Goal: Entertainment & Leisure: Consume media (video, audio)

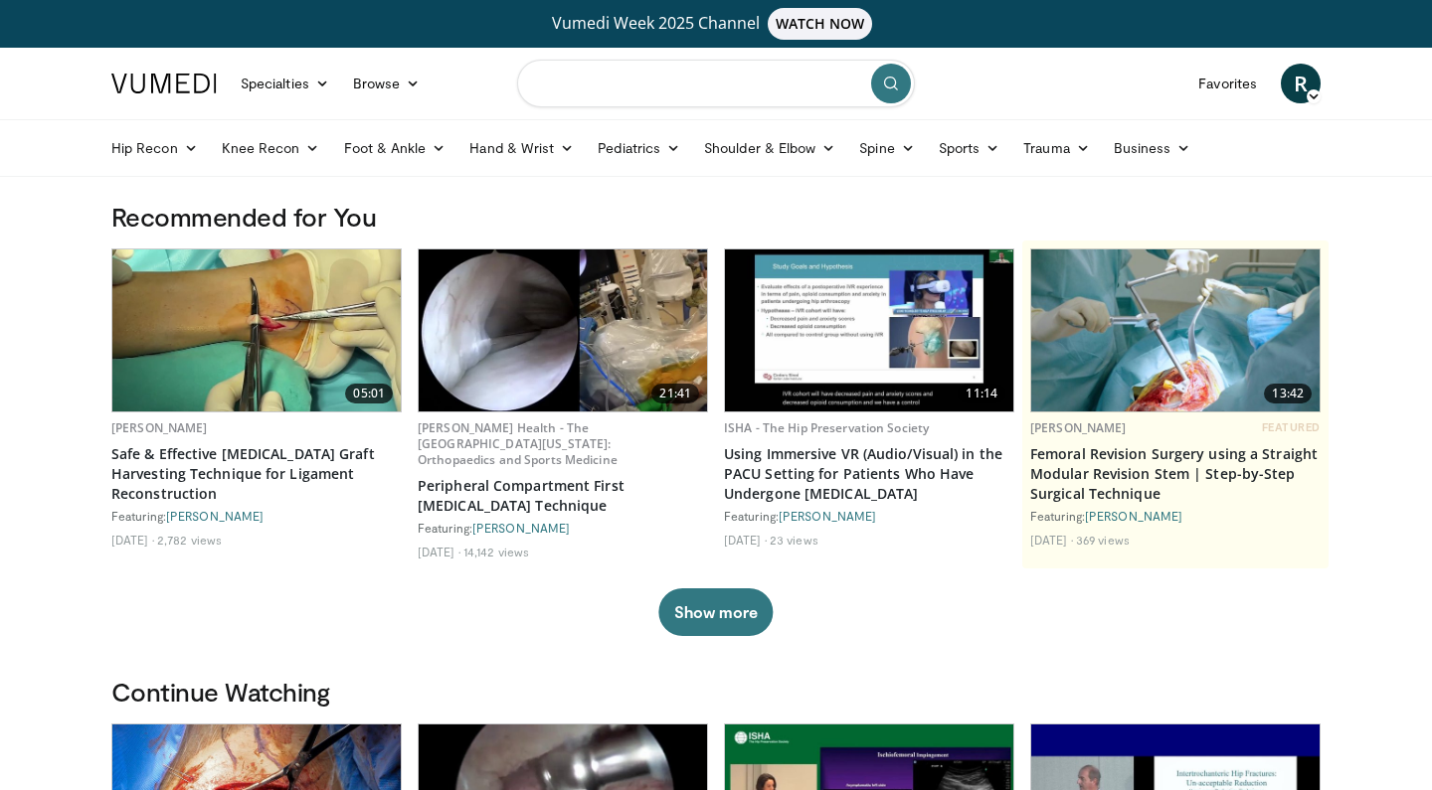
click at [613, 84] on input "Search topics, interventions" at bounding box center [716, 84] width 398 height 48
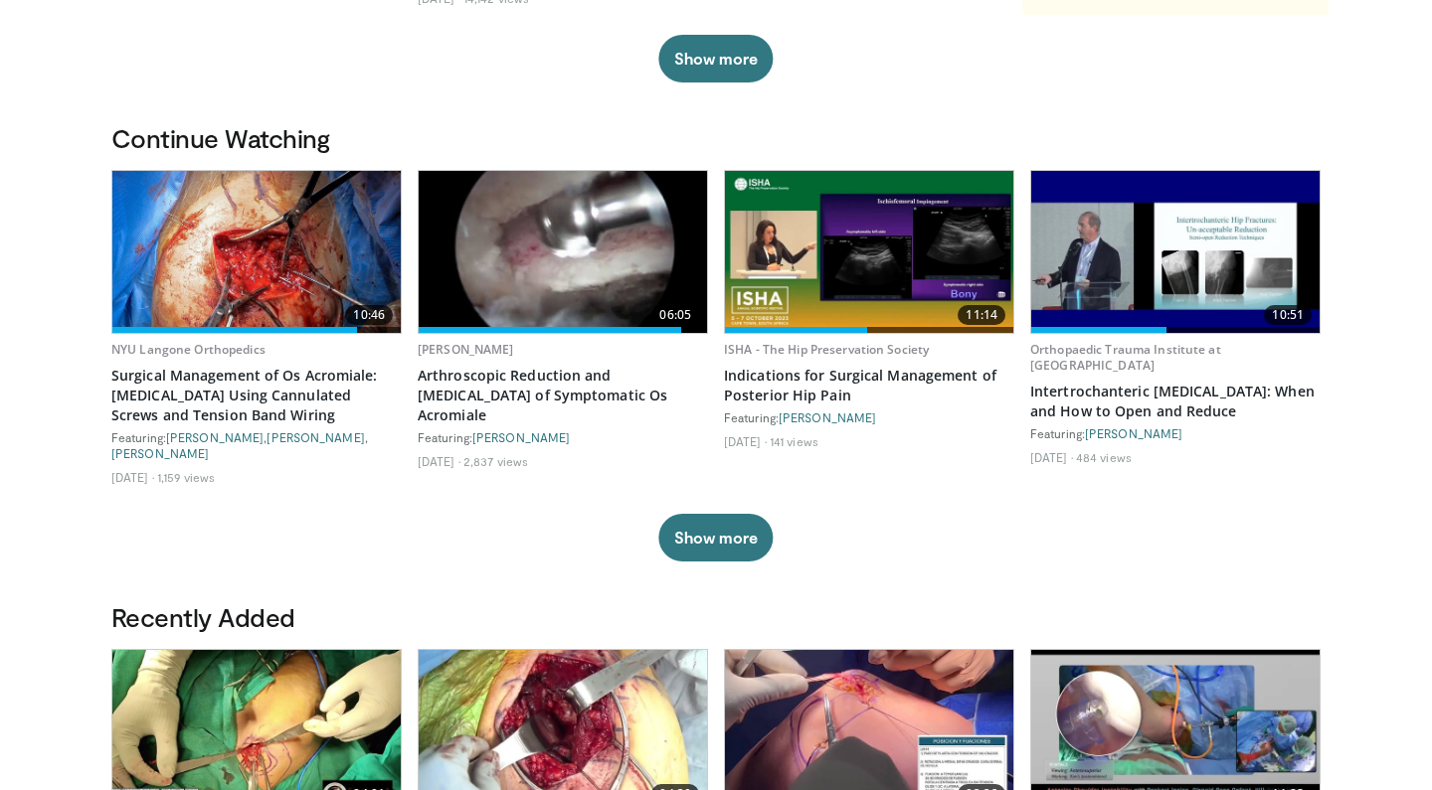
scroll to position [556, 0]
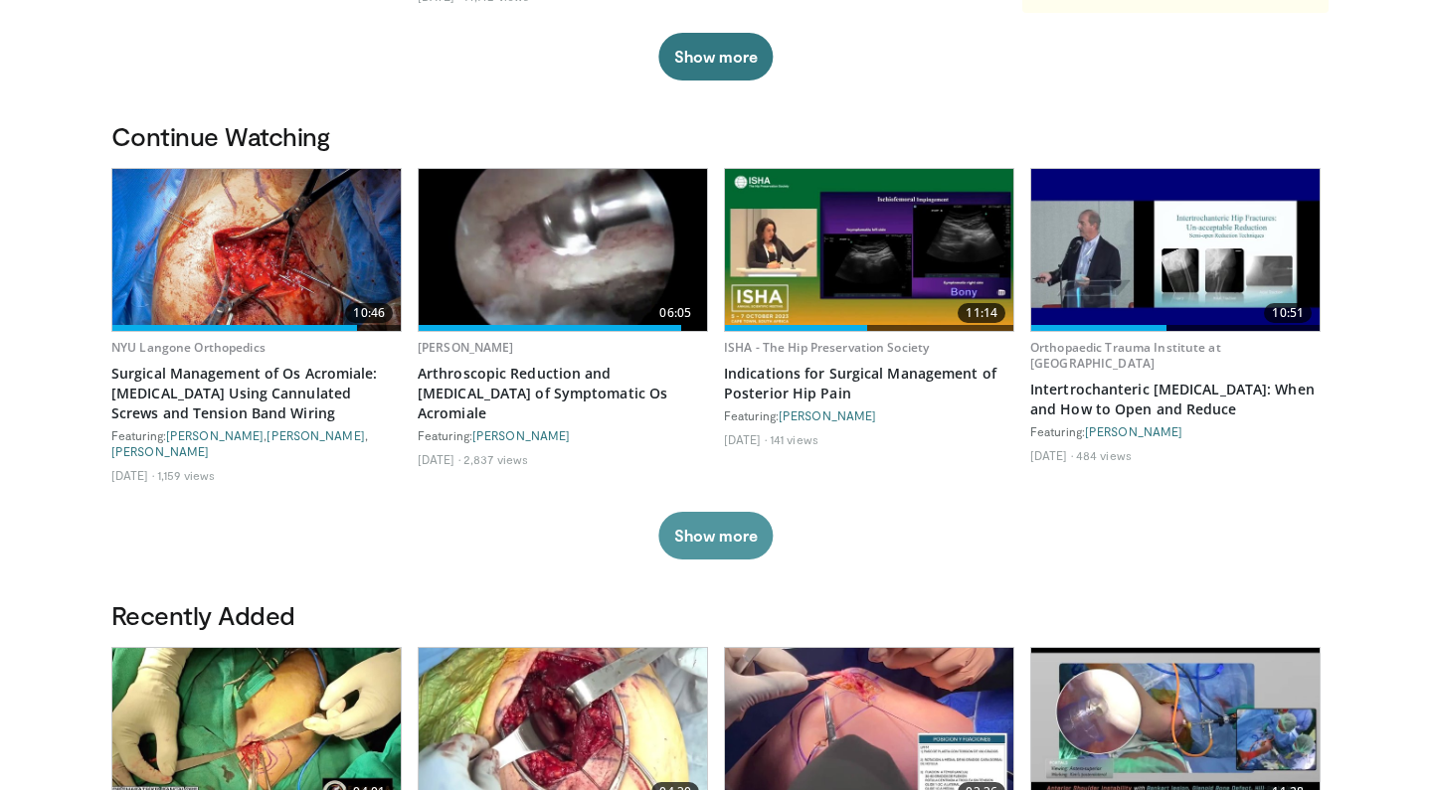
click at [709, 515] on button "Show more" at bounding box center [715, 536] width 114 height 48
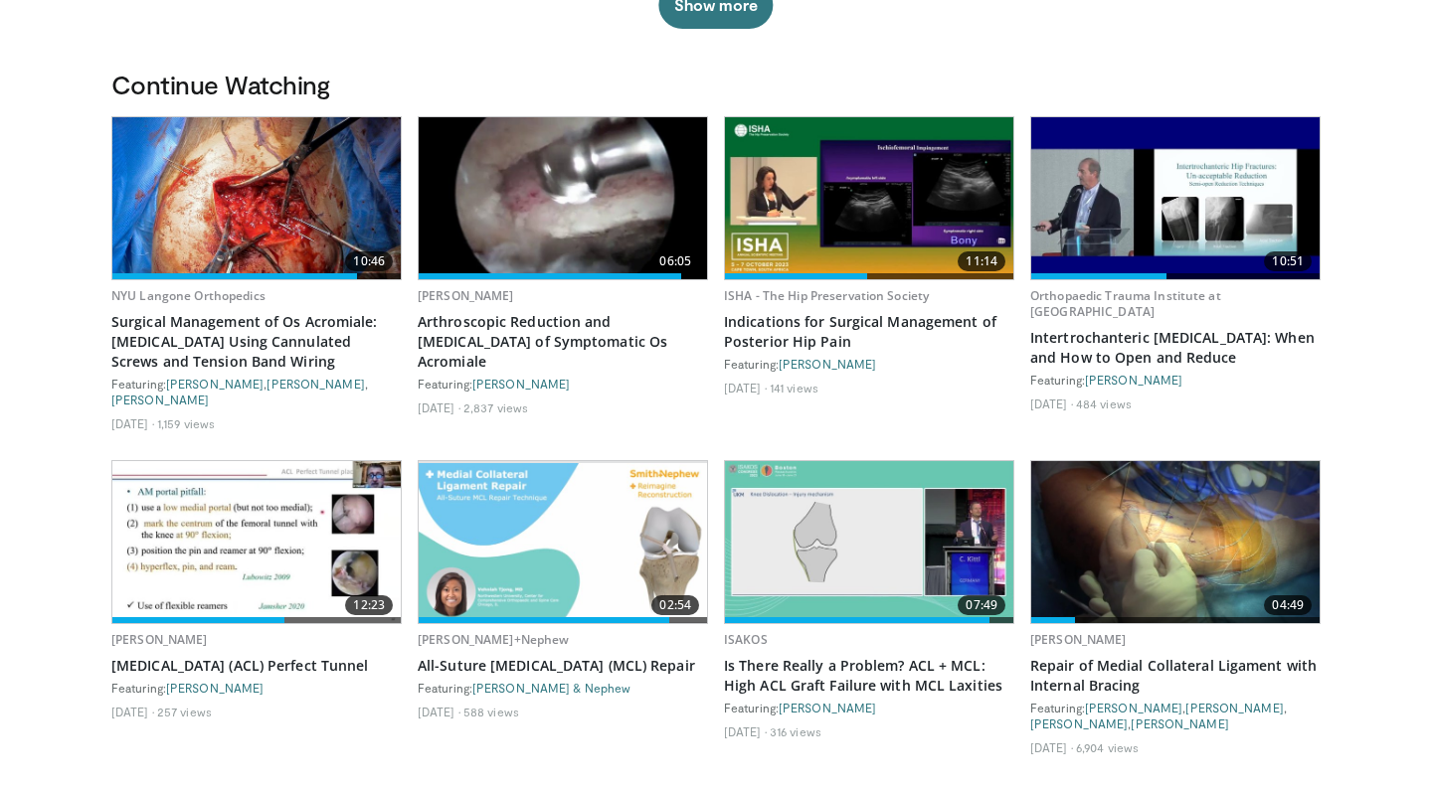
scroll to position [609, 0]
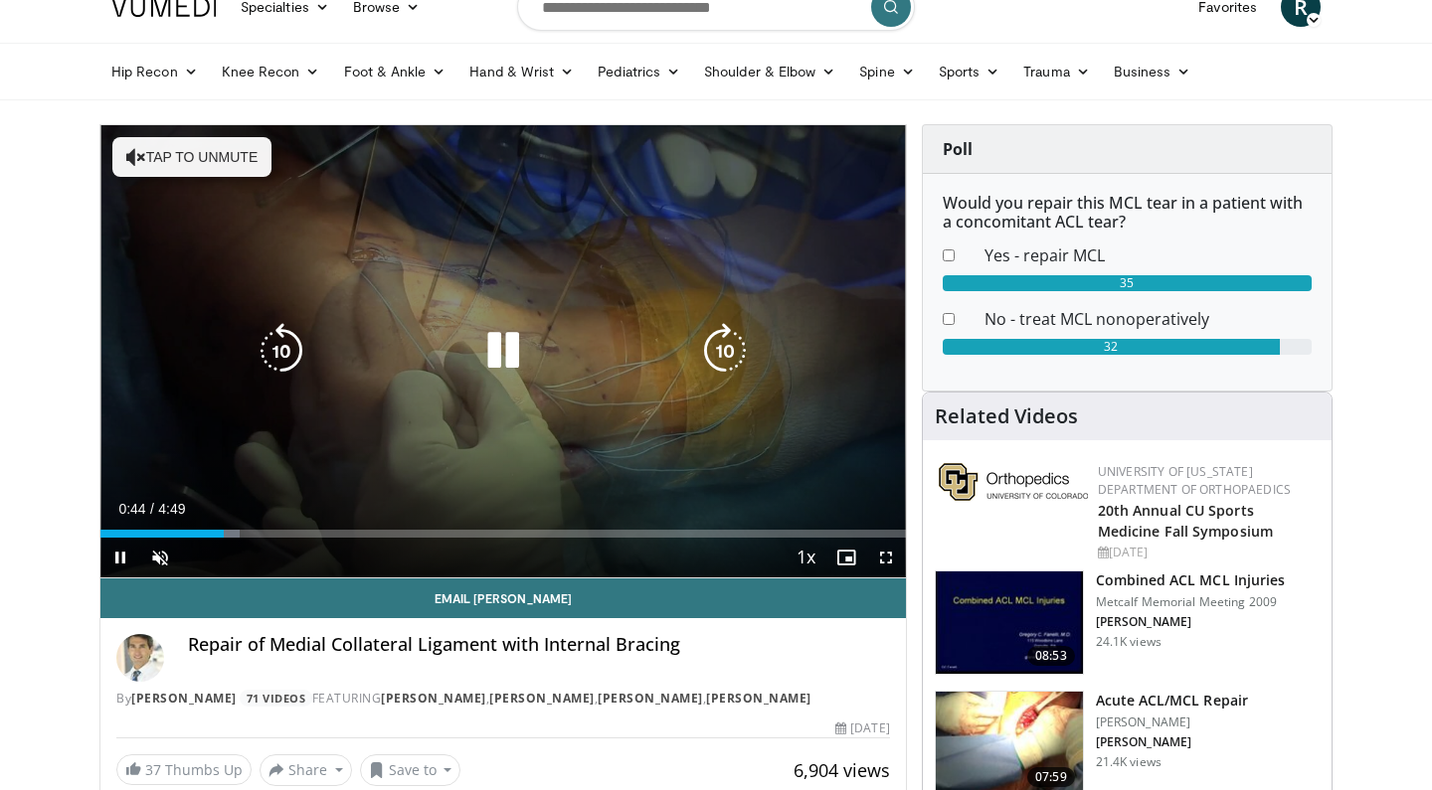
scroll to position [78, 0]
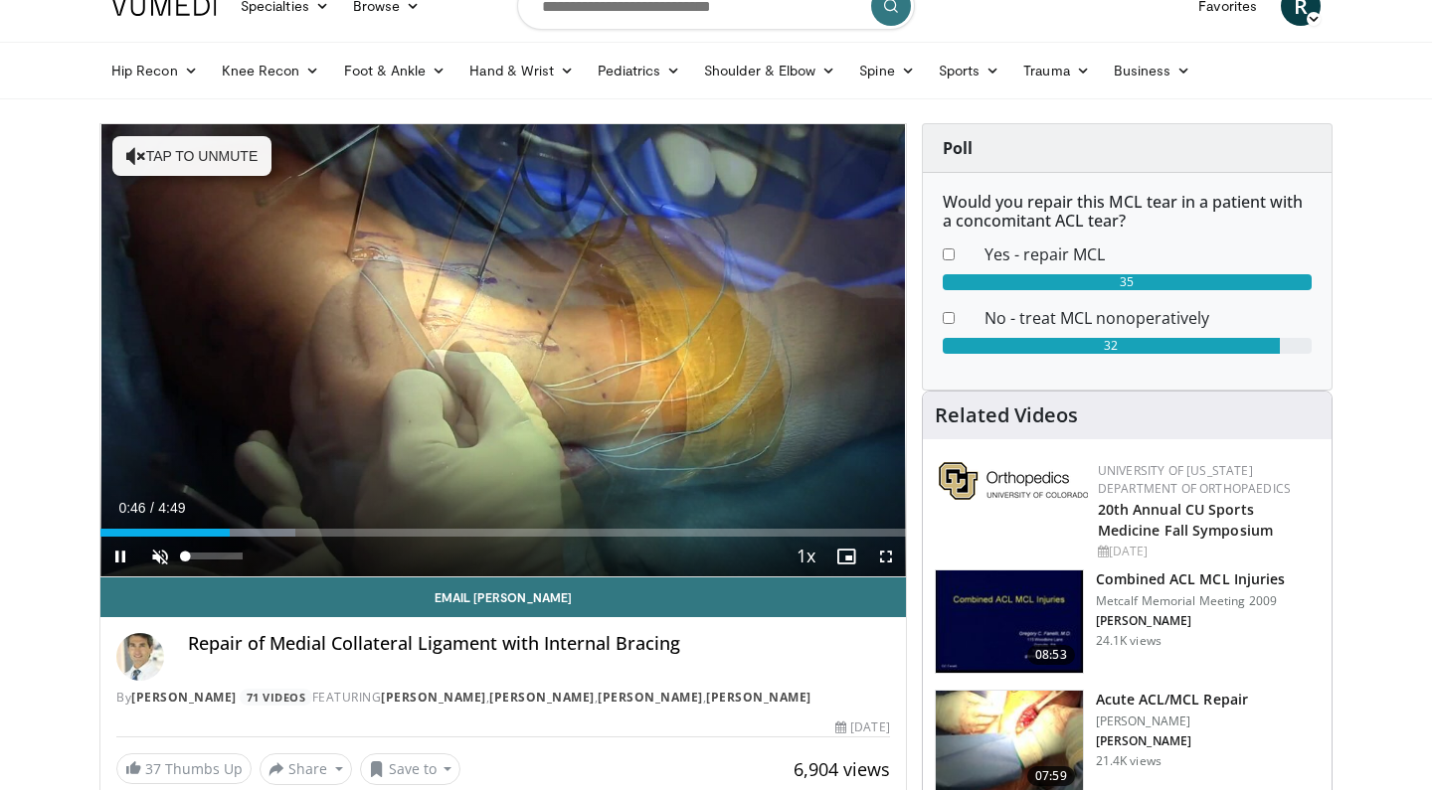
click at [162, 556] on span "Video Player" at bounding box center [160, 557] width 40 height 40
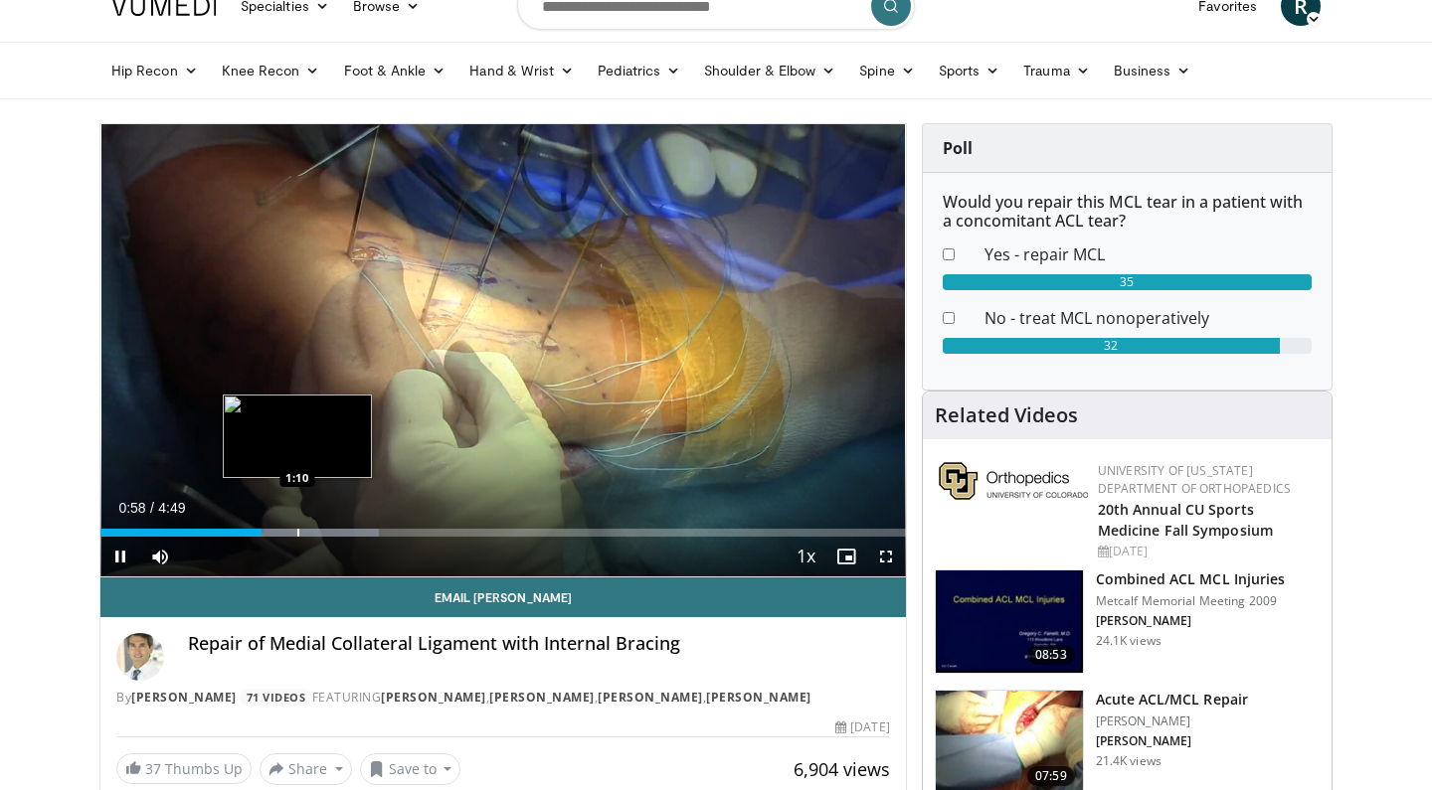
click at [297, 529] on div "Progress Bar" at bounding box center [298, 533] width 2 height 8
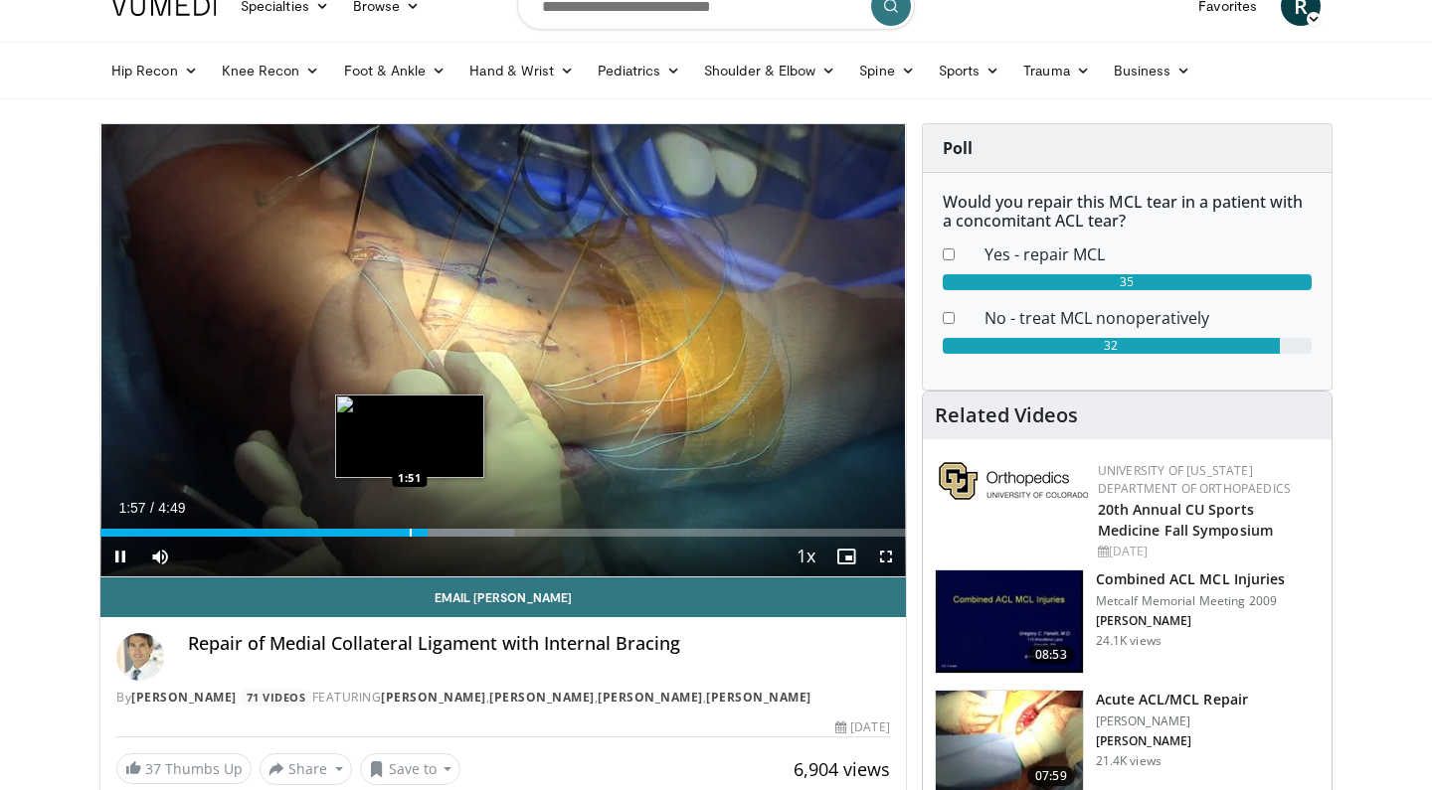
click at [410, 532] on div "Progress Bar" at bounding box center [411, 533] width 2 height 8
click at [394, 532] on div "Progress Bar" at bounding box center [395, 533] width 2 height 8
click at [366, 529] on div "Progress Bar" at bounding box center [367, 533] width 2 height 8
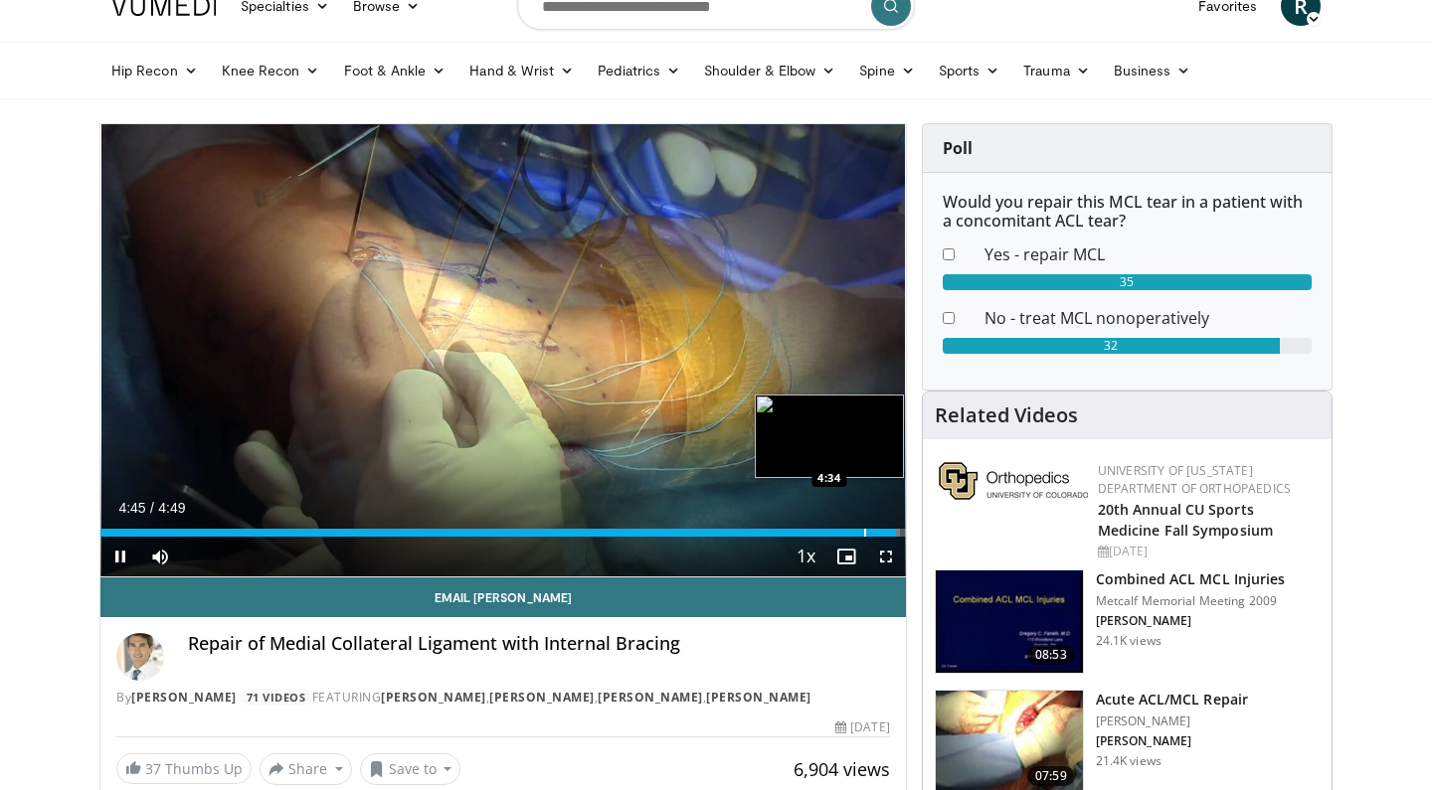
click at [864, 530] on div "Progress Bar" at bounding box center [865, 533] width 2 height 8
click at [122, 555] on span "Video Player" at bounding box center [120, 557] width 40 height 40
